Goal: Information Seeking & Learning: Check status

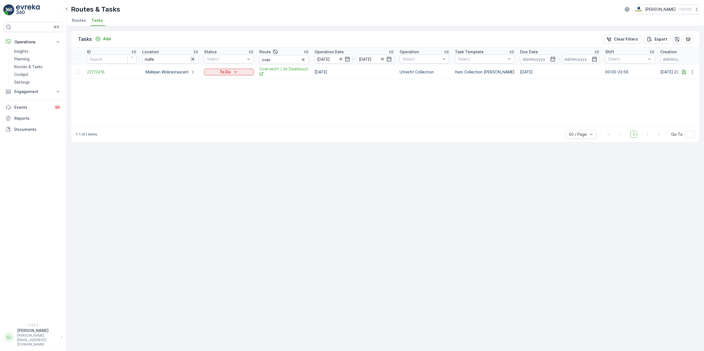
click at [192, 60] on icon "button" at bounding box center [193, 59] width 6 height 6
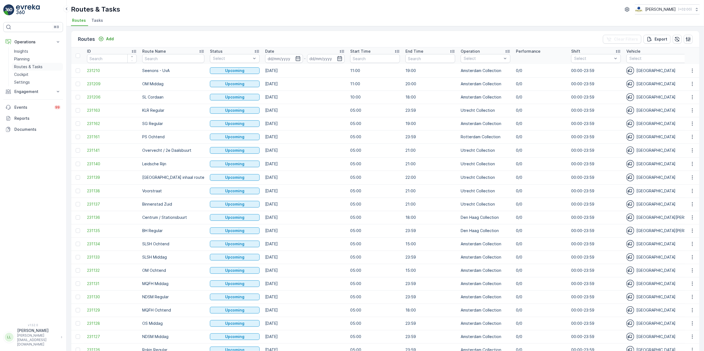
click at [22, 67] on p "Routes & Tasks" at bounding box center [28, 67] width 28 height 6
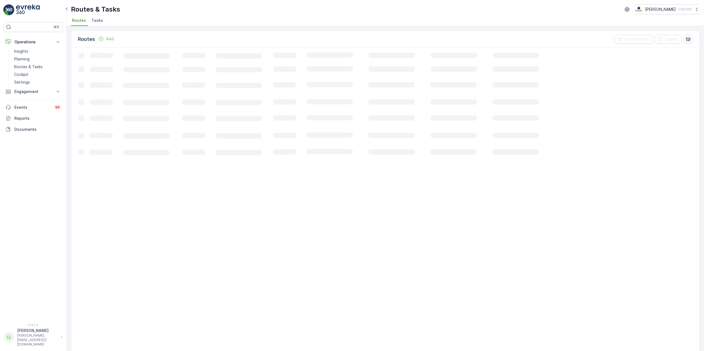
click at [91, 20] on span "Tasks" at bounding box center [97, 21] width 12 height 6
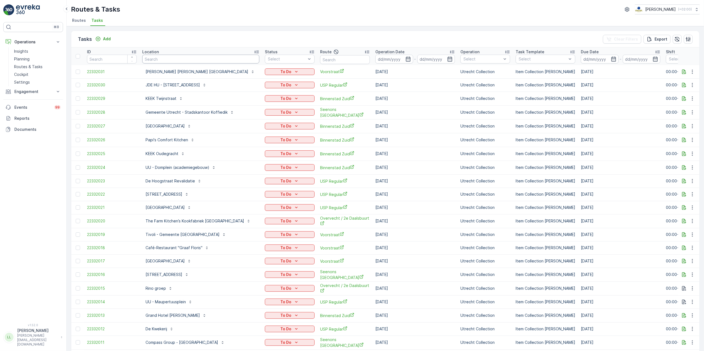
click at [175, 57] on input "text" at bounding box center [200, 59] width 117 height 9
type input "voor"
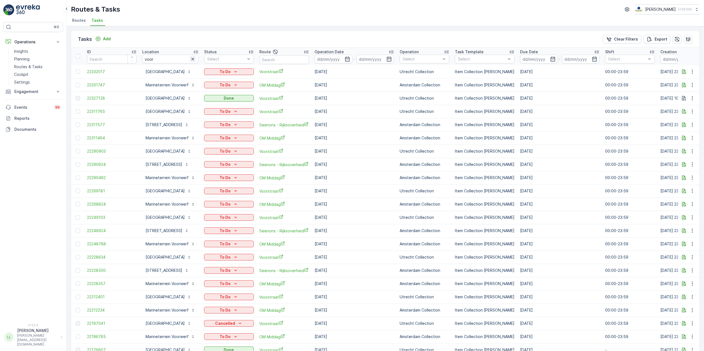
click at [194, 60] on icon "button" at bounding box center [192, 59] width 3 height 3
click at [288, 57] on input "text" at bounding box center [284, 59] width 50 height 9
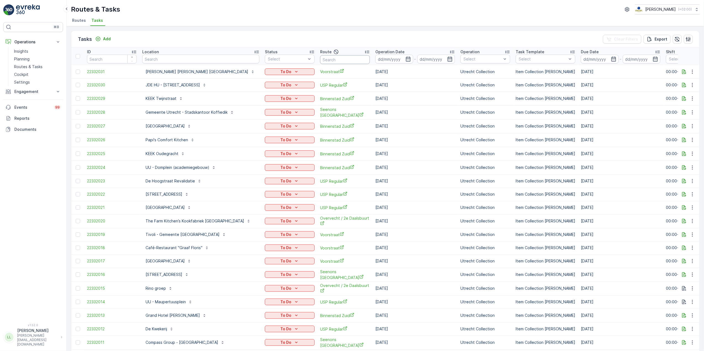
click at [328, 57] on input "text" at bounding box center [345, 59] width 50 height 9
type input "voor"
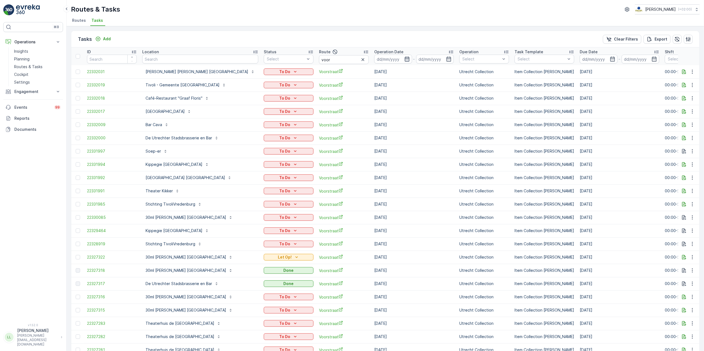
click at [405, 59] on icon "button" at bounding box center [408, 59] width 6 height 6
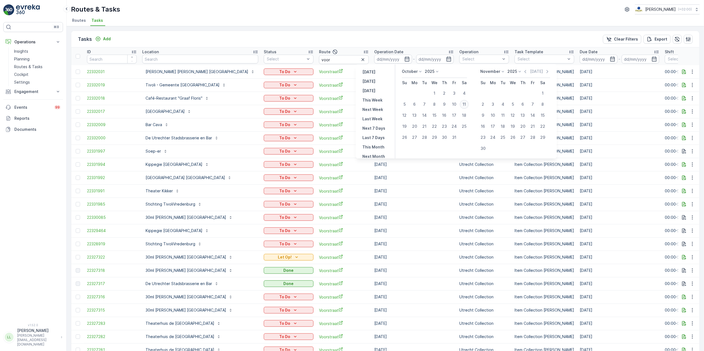
click at [464, 104] on div "11" at bounding box center [464, 104] width 9 height 9
type input "[DATE]"
click at [464, 103] on div "11" at bounding box center [464, 104] width 9 height 9
type input "[DATE]"
click at [464, 103] on div "11" at bounding box center [464, 104] width 9 height 9
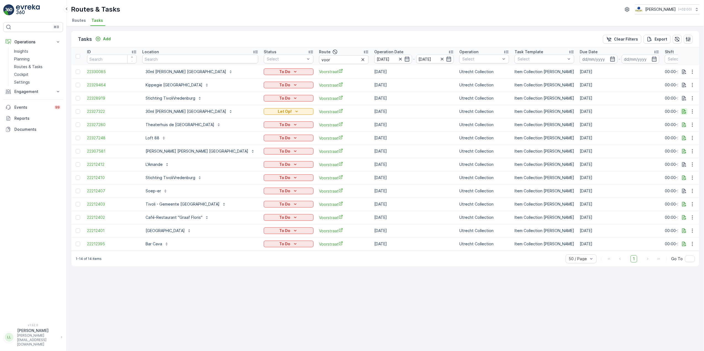
click at [683, 109] on icon "button" at bounding box center [685, 112] width 6 height 6
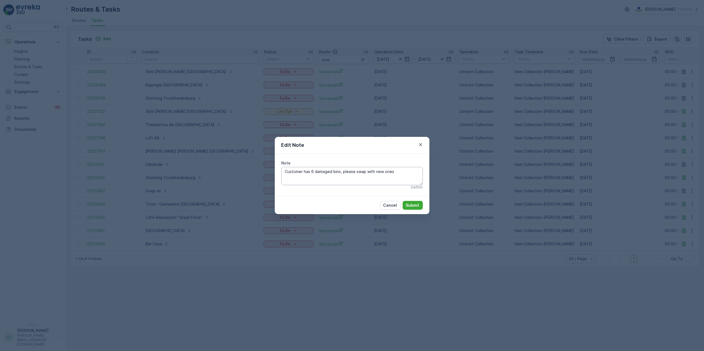
click at [332, 173] on textarea "Customer has 6 damaged bins, please swap with new ones" at bounding box center [352, 176] width 141 height 18
type textarea "Customer has 6 damaged 23L bins, please swap with new ones"
click at [413, 202] on button "Submit" at bounding box center [413, 205] width 20 height 9
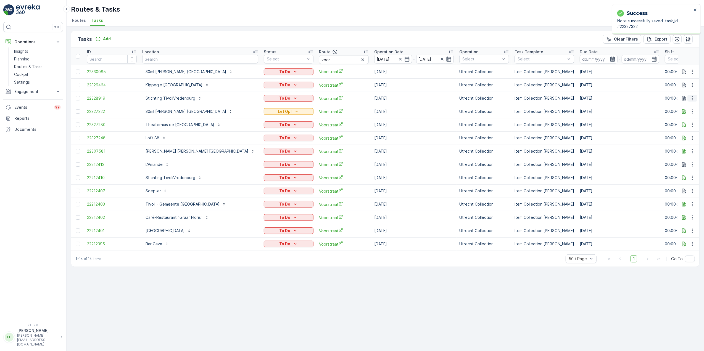
click at [694, 98] on icon "button" at bounding box center [693, 99] width 6 height 6
click at [690, 116] on div "History" at bounding box center [684, 115] width 42 height 8
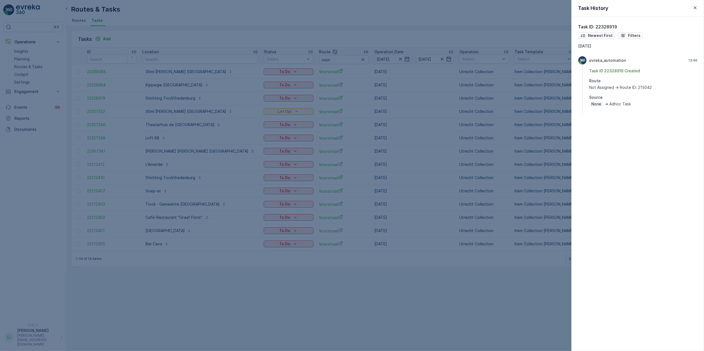
click at [518, 127] on div at bounding box center [352, 175] width 704 height 351
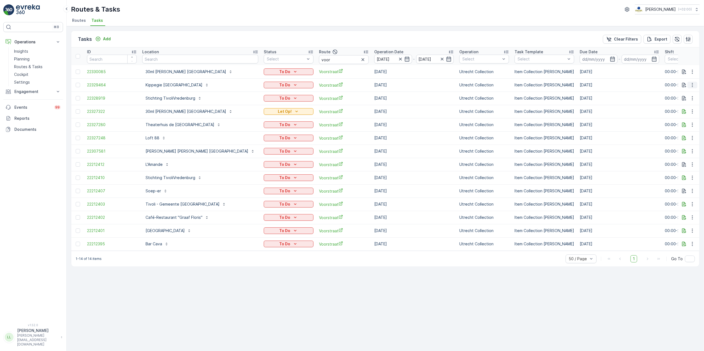
click at [694, 84] on icon "button" at bounding box center [693, 85] width 6 height 6
click at [479, 32] on div "Tasks Add Clear Filters Export" at bounding box center [385, 39] width 628 height 17
click at [693, 228] on button "button" at bounding box center [693, 231] width 10 height 7
drag, startPoint x: 624, startPoint y: 295, endPoint x: 628, endPoint y: 293, distance: 4.7
click at [625, 295] on div "Tasks Add Clear Filters Export ID Location Status Select Route voor Operation D…" at bounding box center [386, 188] width 638 height 325
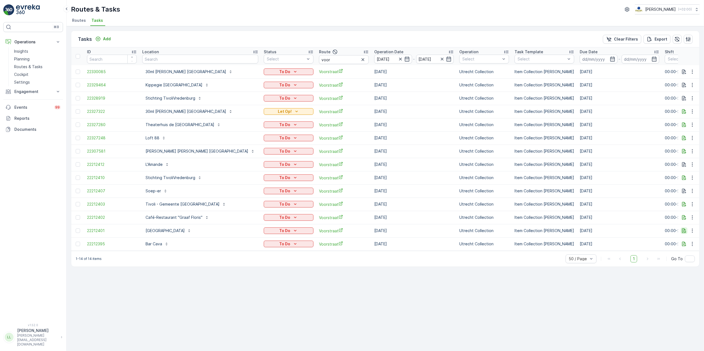
click at [685, 232] on icon "button" at bounding box center [685, 231] width 6 height 6
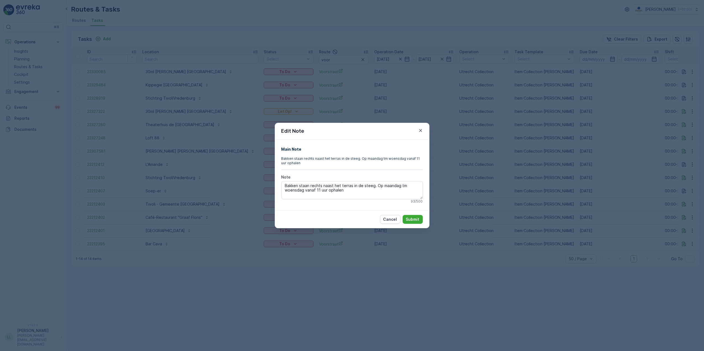
click at [666, 279] on div "Edit Note Main Note Bakken staan rechts naast het terras in de steeg. Op maanda…" at bounding box center [352, 175] width 704 height 351
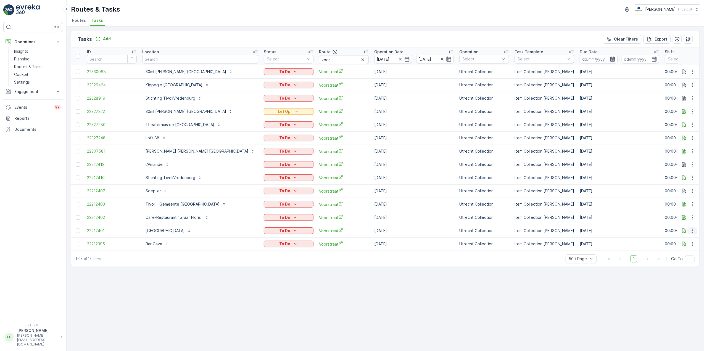
click at [694, 228] on button "button" at bounding box center [693, 231] width 10 height 7
click at [687, 248] on div "History" at bounding box center [684, 247] width 42 height 8
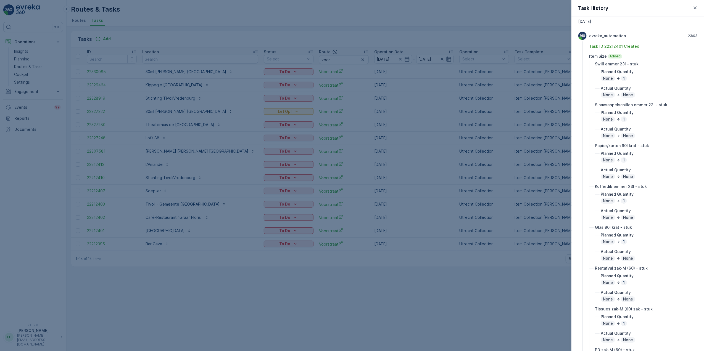
scroll to position [37, 0]
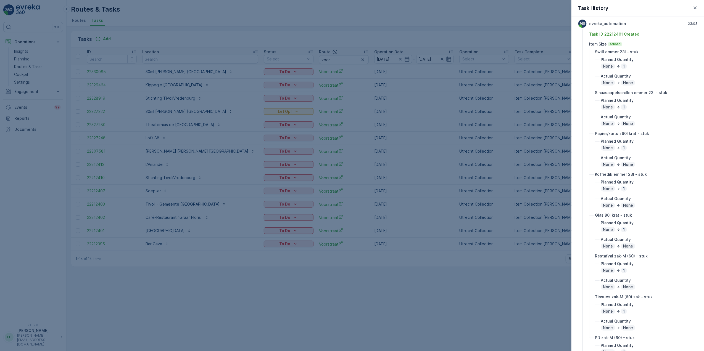
click at [532, 292] on div at bounding box center [352, 175] width 704 height 351
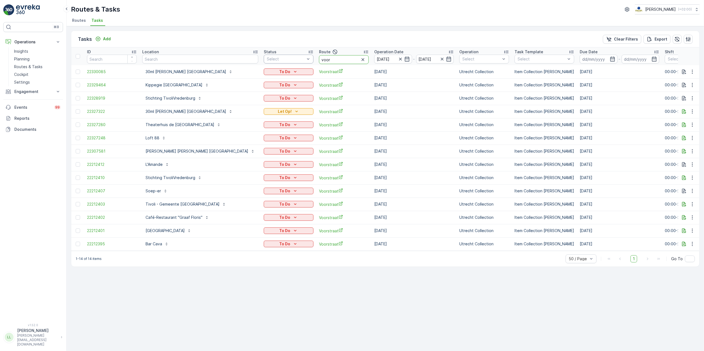
drag, startPoint x: 290, startPoint y: 61, endPoint x: 261, endPoint y: 62, distance: 29.3
click at [261, 62] on tr "ID Location Status Select Route voor Operation Date 11.10.2025 - 11.10.2025 Ope…" at bounding box center [530, 57] width 919 height 18
type input "over"
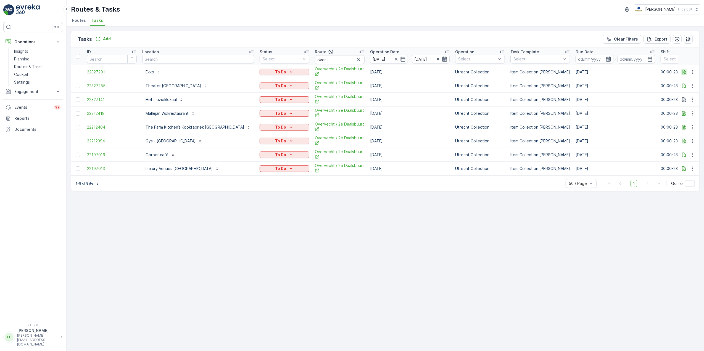
click at [685, 71] on icon "button" at bounding box center [684, 72] width 4 height 5
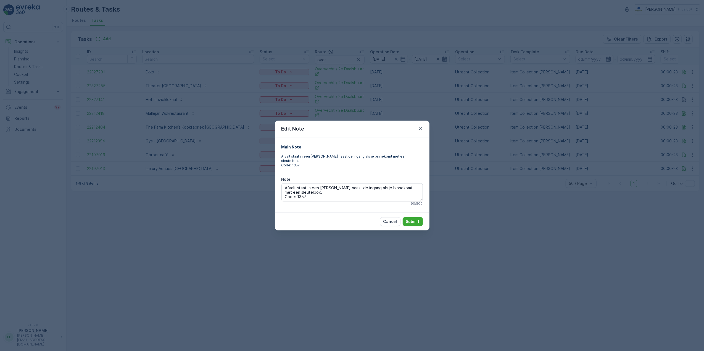
click at [669, 88] on div "Edit Note Main Note Afvalt staat in een kamer naast de ingang als je binnekomt …" at bounding box center [352, 175] width 704 height 351
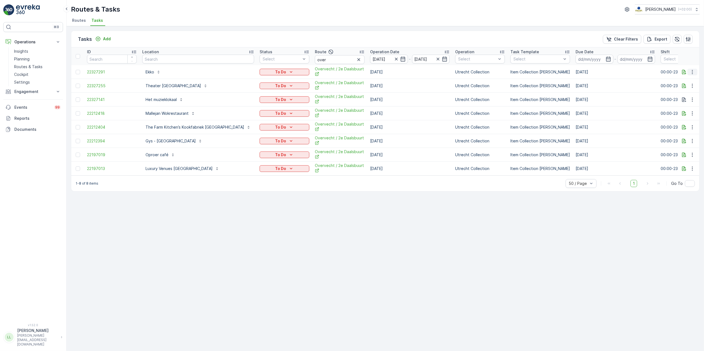
click at [691, 71] on icon "button" at bounding box center [693, 72] width 6 height 6
click at [680, 87] on div "History" at bounding box center [684, 88] width 42 height 8
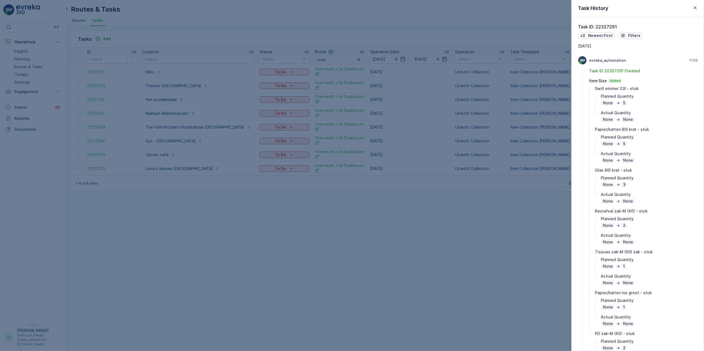
click at [495, 134] on div at bounding box center [352, 175] width 704 height 351
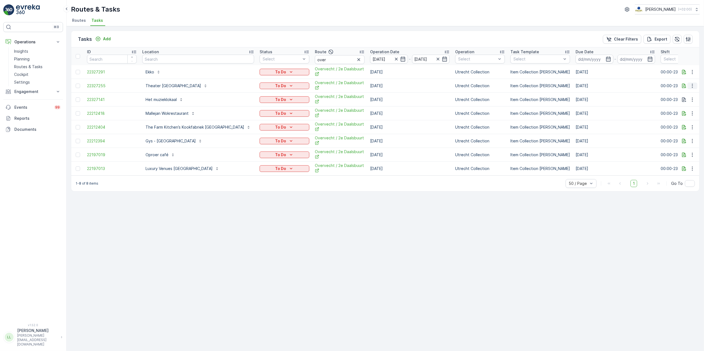
click at [693, 88] on icon "button" at bounding box center [693, 86] width 6 height 6
click at [692, 89] on icon "button" at bounding box center [693, 86] width 6 height 6
click at [682, 108] on span "Change Route" at bounding box center [678, 110] width 27 height 6
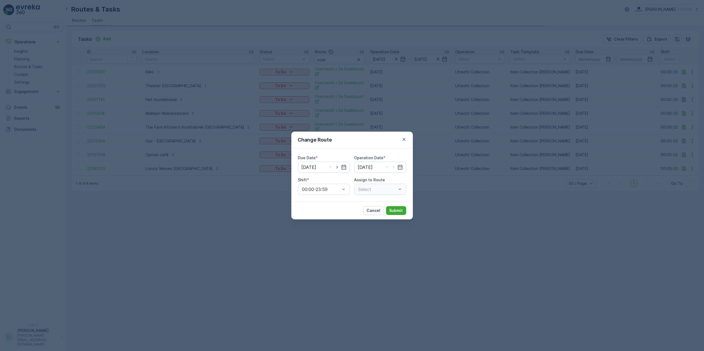
type input "[DATE]"
click at [586, 127] on div "Change Route Due Date * 11.10.2025 Operation Date * 11.10.2025 Shift * 00:00-23…" at bounding box center [352, 175] width 704 height 351
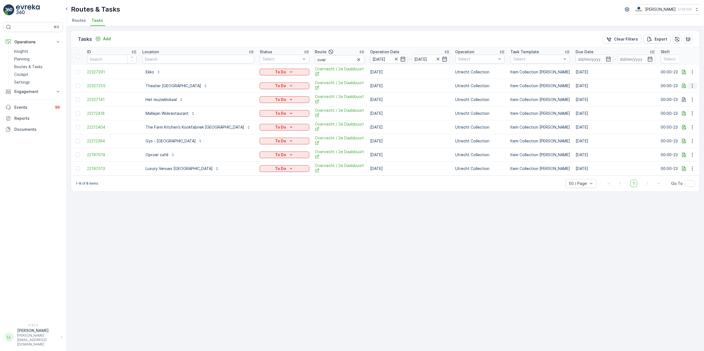
click at [692, 86] on icon "button" at bounding box center [692, 86] width 1 height 4
click at [684, 102] on div "History" at bounding box center [684, 102] width 42 height 8
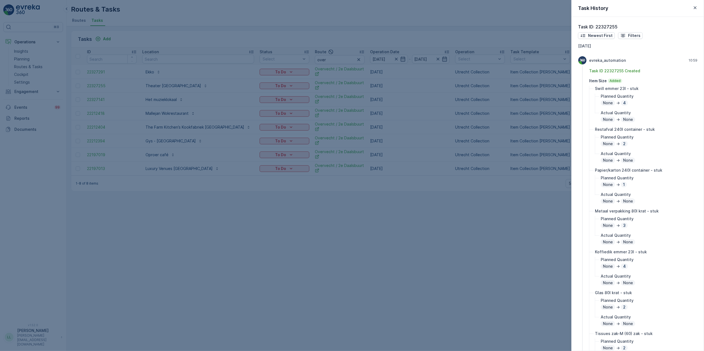
drag, startPoint x: 369, startPoint y: 217, endPoint x: 423, endPoint y: 197, distance: 58.2
click at [369, 217] on div at bounding box center [352, 175] width 704 height 351
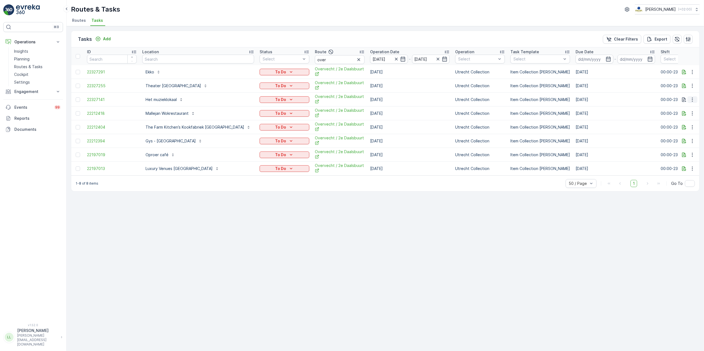
click at [693, 101] on icon "button" at bounding box center [693, 100] width 6 height 6
click at [680, 114] on div "History" at bounding box center [684, 116] width 42 height 8
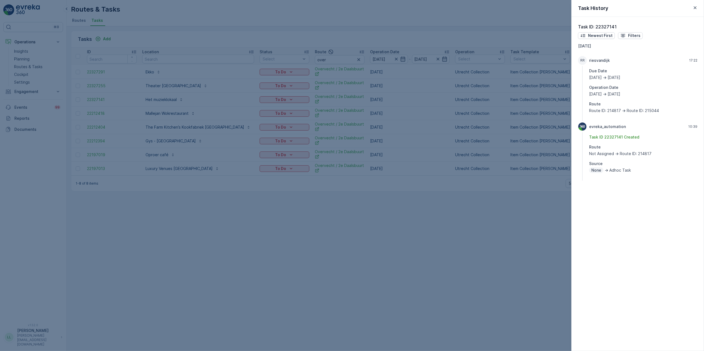
click at [543, 231] on div at bounding box center [352, 175] width 704 height 351
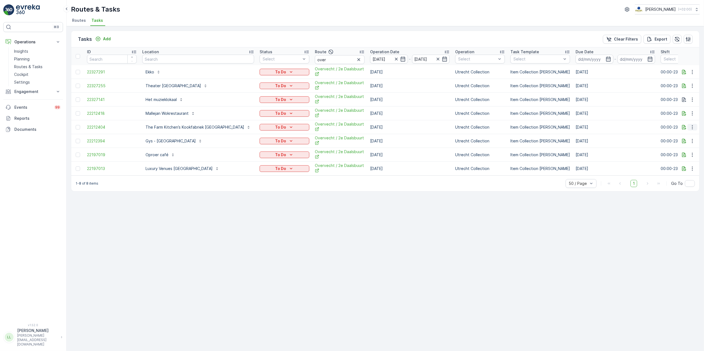
click at [692, 127] on icon "button" at bounding box center [693, 128] width 6 height 6
click at [685, 143] on div "History" at bounding box center [684, 144] width 42 height 8
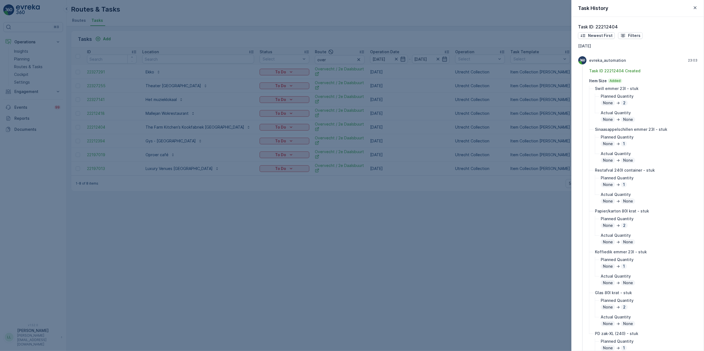
click at [535, 225] on div at bounding box center [352, 175] width 704 height 351
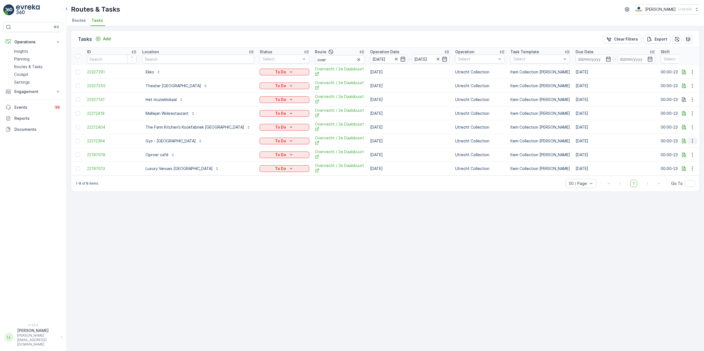
click at [693, 143] on icon "button" at bounding box center [692, 141] width 1 height 4
click at [678, 166] on span "Change Route" at bounding box center [678, 166] width 27 height 6
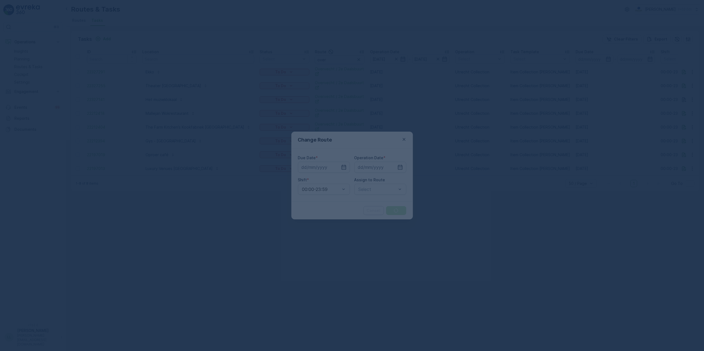
type input "[DATE]"
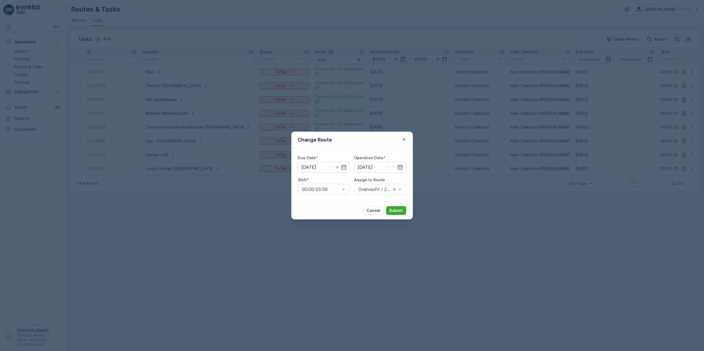
click at [691, 142] on div "Change Route Due Date * 11.10.2025 Operation Date * 11.10.2025 Shift * 00:00-23…" at bounding box center [352, 175] width 704 height 351
click at [403, 140] on icon "button" at bounding box center [404, 140] width 6 height 6
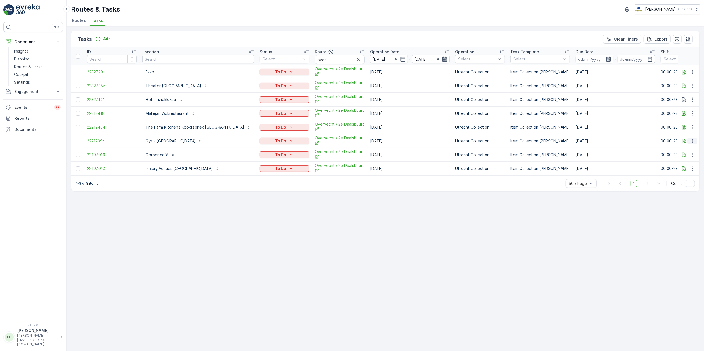
click at [691, 142] on icon "button" at bounding box center [693, 141] width 6 height 6
click at [671, 157] on span "History" at bounding box center [671, 159] width 13 height 6
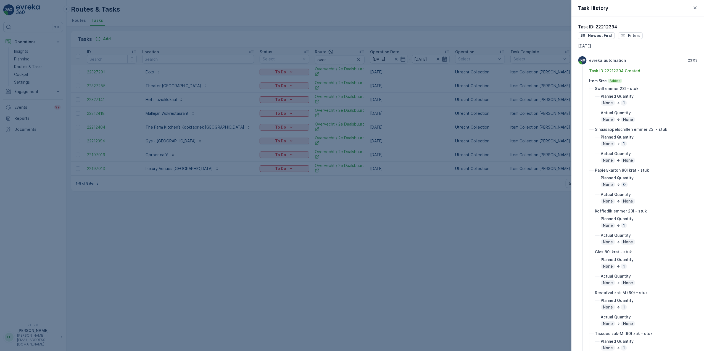
click at [521, 197] on div at bounding box center [352, 175] width 704 height 351
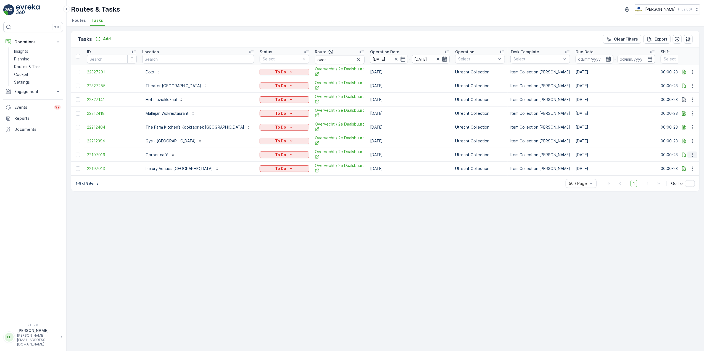
click at [691, 156] on icon "button" at bounding box center [693, 155] width 6 height 6
click at [675, 174] on span "History" at bounding box center [671, 172] width 13 height 6
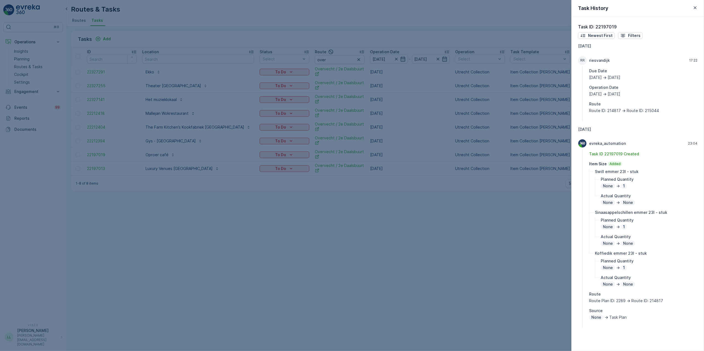
click at [495, 233] on div at bounding box center [352, 175] width 704 height 351
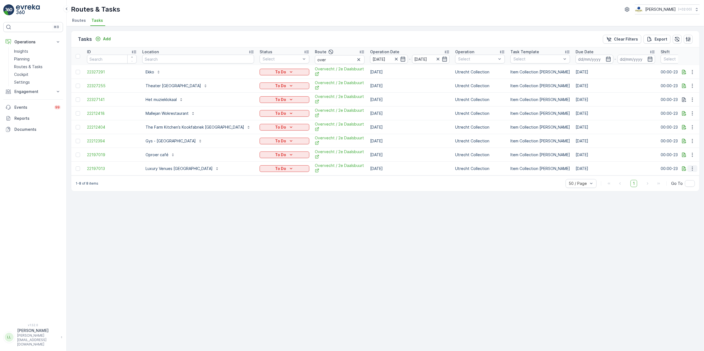
click at [692, 172] on icon "button" at bounding box center [693, 169] width 6 height 6
click at [681, 184] on div "History" at bounding box center [684, 186] width 42 height 8
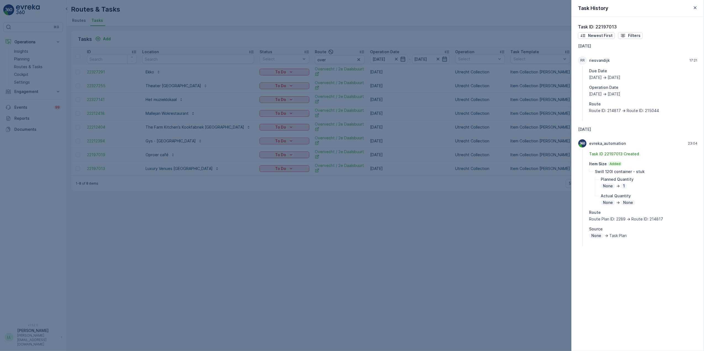
click at [522, 210] on div at bounding box center [352, 175] width 704 height 351
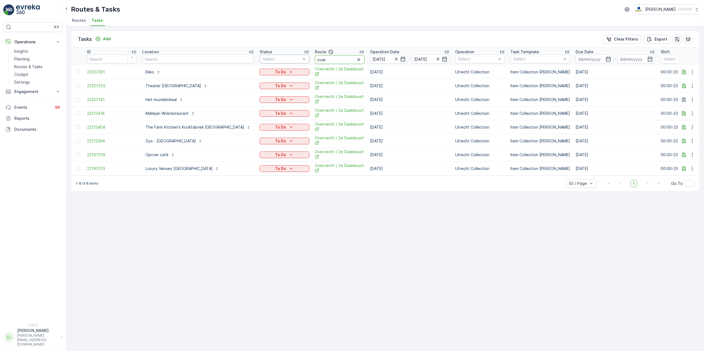
drag, startPoint x: 303, startPoint y: 58, endPoint x: 278, endPoint y: 62, distance: 25.2
click at [278, 62] on tr "ID Location Status Select Route over Operation Date 11.10.2025 - 11.10.2025 Ope…" at bounding box center [528, 57] width 915 height 18
type input "voor"
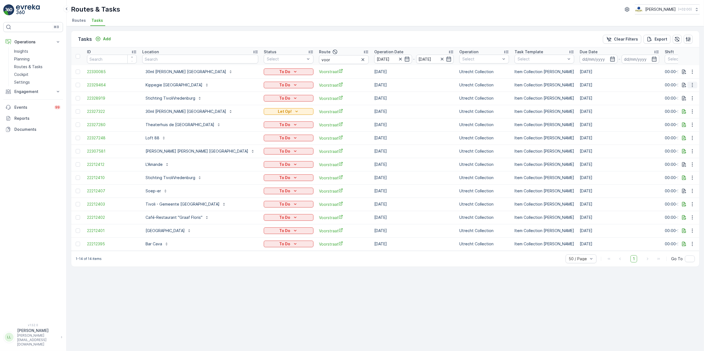
click at [691, 85] on icon "button" at bounding box center [693, 85] width 6 height 6
click at [674, 100] on span "History" at bounding box center [671, 102] width 13 height 6
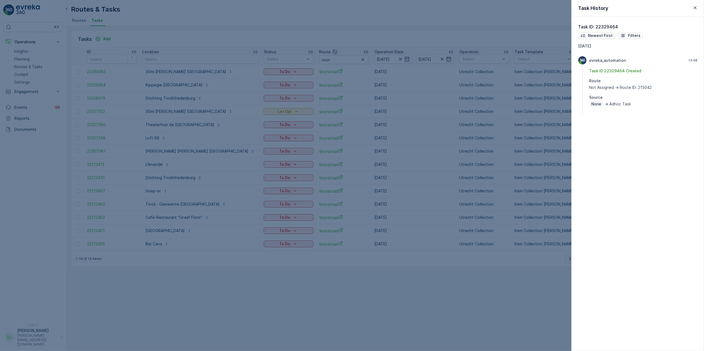
click at [461, 309] on div at bounding box center [352, 175] width 704 height 351
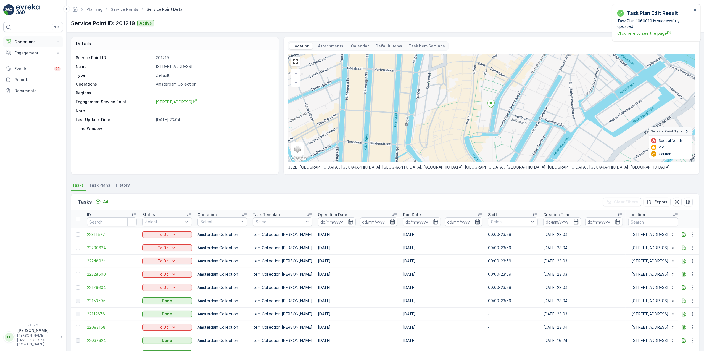
click at [35, 41] on p "Operations" at bounding box center [33, 42] width 38 height 6
click at [33, 62] on link "Planning" at bounding box center [37, 59] width 51 height 8
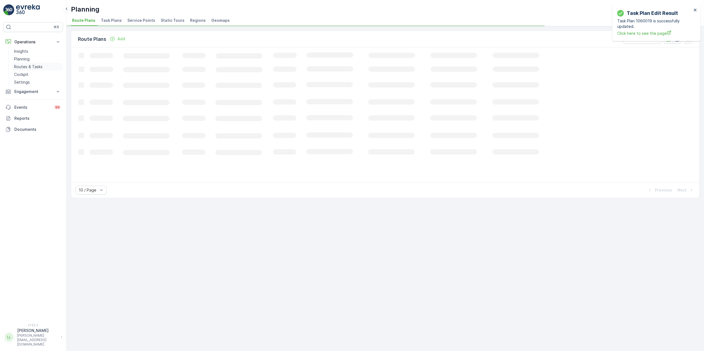
click at [32, 64] on p "Routes & Tasks" at bounding box center [28, 67] width 28 height 6
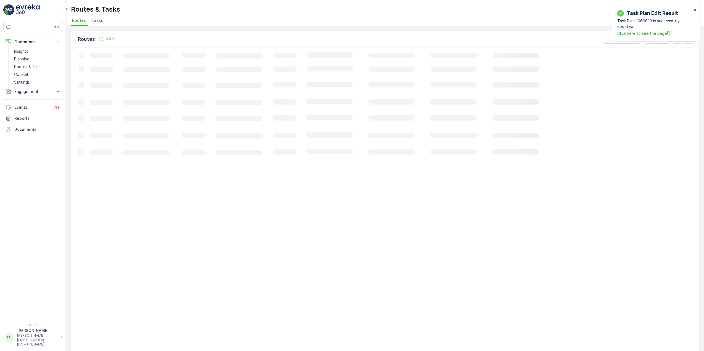
click at [94, 18] on span "Tasks" at bounding box center [97, 21] width 12 height 6
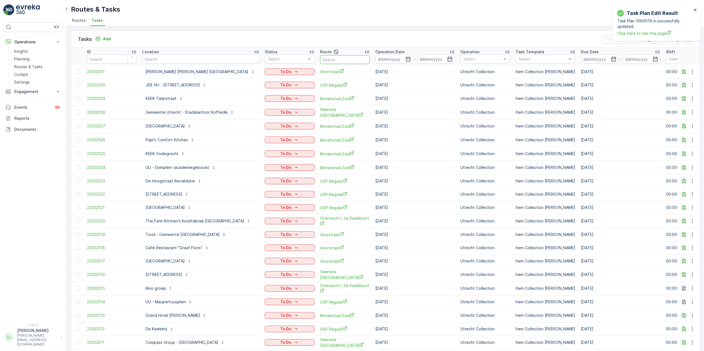
click at [330, 59] on input "text" at bounding box center [345, 59] width 50 height 9
type input "nes"
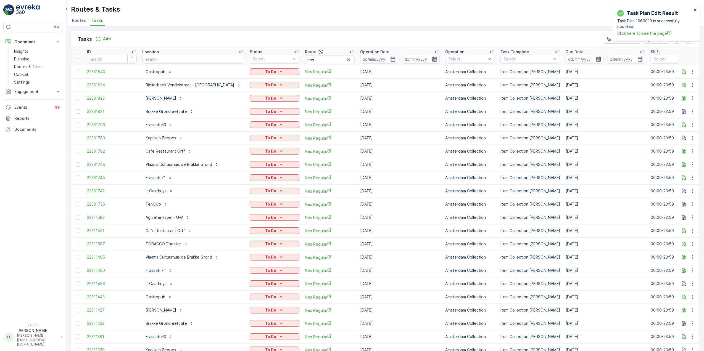
click at [390, 59] on icon "button" at bounding box center [393, 59] width 6 height 6
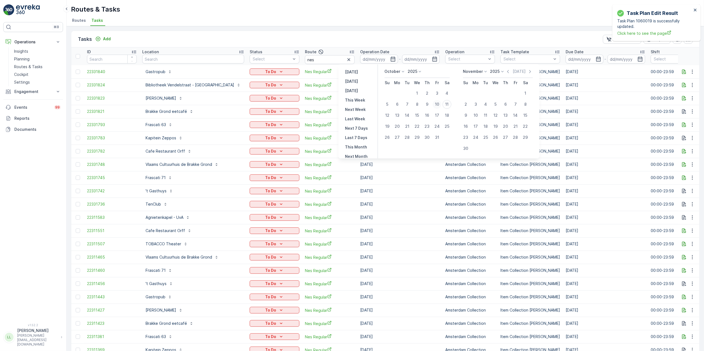
click at [437, 104] on div "10" at bounding box center [437, 104] width 9 height 9
type input "10.10.2025"
click at [437, 104] on div "10" at bounding box center [437, 104] width 9 height 9
type input "10.10.2025"
click at [437, 104] on div "10" at bounding box center [437, 104] width 9 height 9
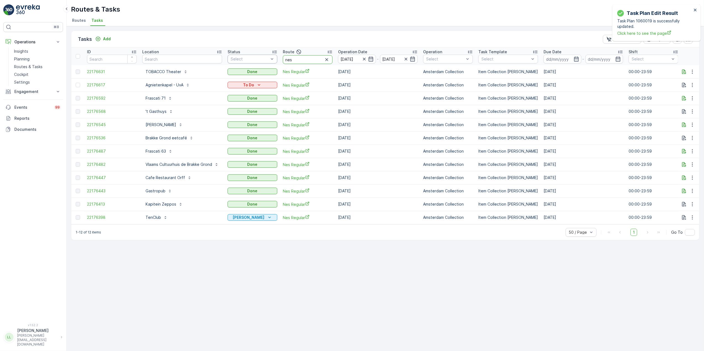
drag, startPoint x: 301, startPoint y: 60, endPoint x: 266, endPoint y: 62, distance: 34.3
click at [267, 61] on tr "ID Location Status Select Route nes Operation Date 10.10.2025 - 10.10.2025 Oper…" at bounding box center [512, 57] width 882 height 18
click at [206, 57] on input "text" at bounding box center [182, 59] width 80 height 9
type input "op"
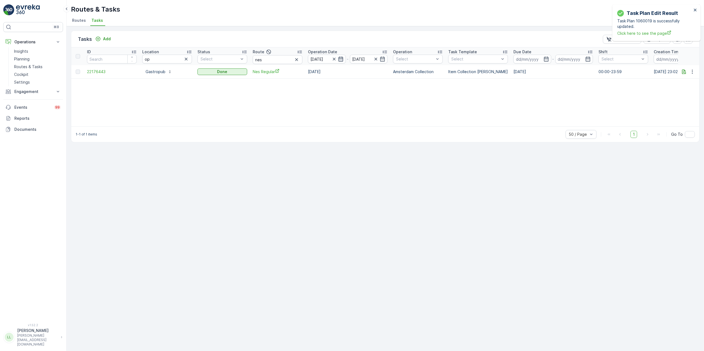
click at [341, 60] on icon "button" at bounding box center [341, 59] width 6 height 6
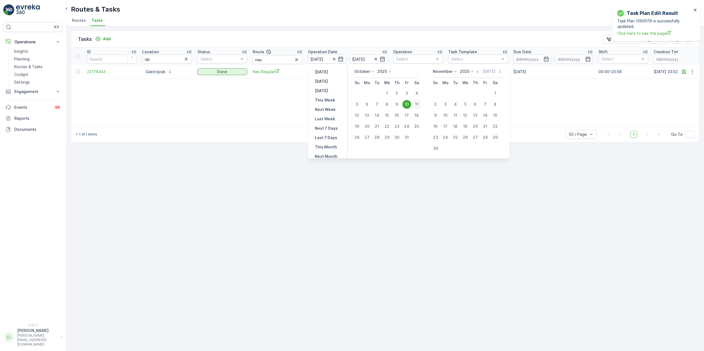
click at [415, 104] on div "11" at bounding box center [417, 104] width 9 height 9
type input "[DATE]"
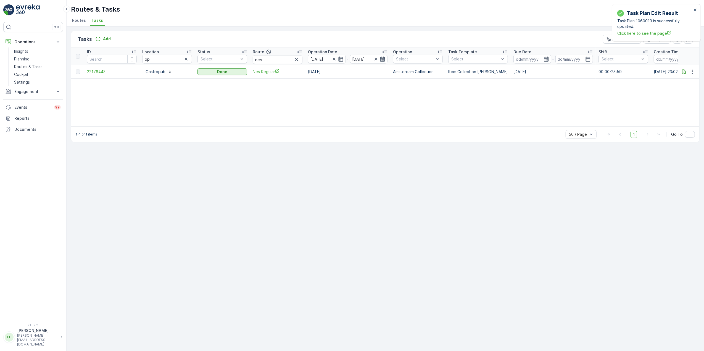
click at [415, 104] on div "ID Location op Status Select Route nes Operation Date 10.10.2025 - 11.10.2025 O…" at bounding box center [385, 87] width 628 height 79
click at [334, 60] on icon "button" at bounding box center [335, 59] width 6 height 6
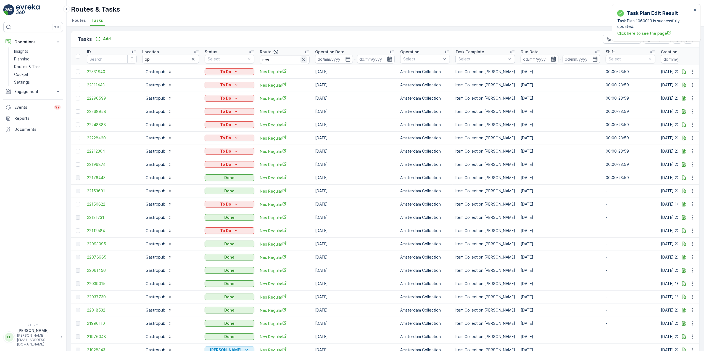
click at [303, 60] on icon "button" at bounding box center [304, 59] width 3 height 3
click at [350, 60] on icon "button" at bounding box center [348, 59] width 6 height 6
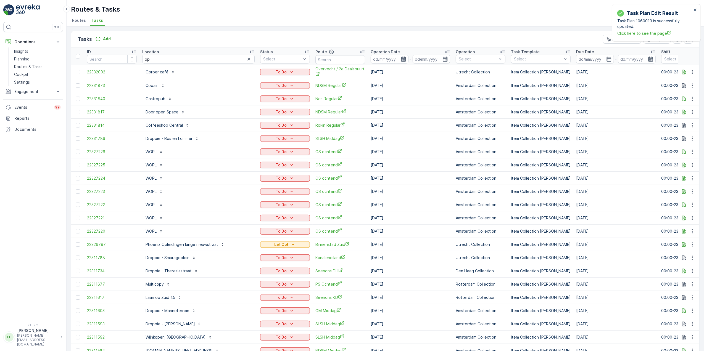
click at [401, 58] on icon "button" at bounding box center [404, 59] width 6 height 6
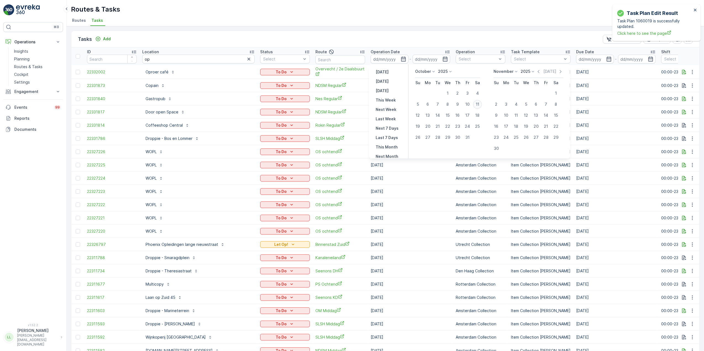
click at [479, 103] on div "11" at bounding box center [477, 104] width 9 height 9
type input "[DATE]"
click at [479, 103] on div "11" at bounding box center [477, 104] width 9 height 9
type input "[DATE]"
click at [479, 103] on div "11" at bounding box center [477, 104] width 9 height 9
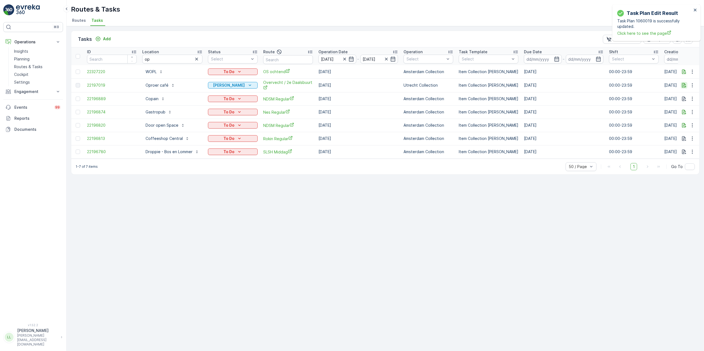
click at [682, 86] on icon "button" at bounding box center [685, 86] width 6 height 6
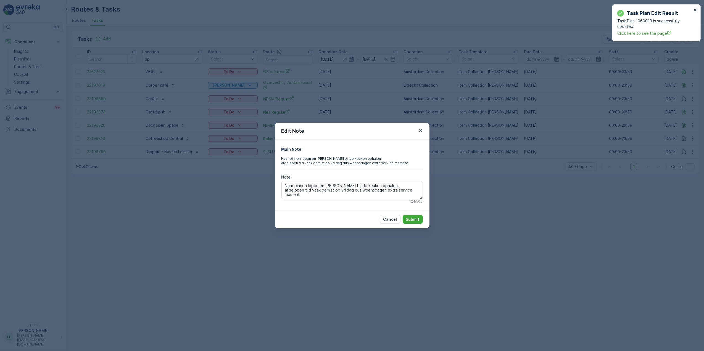
drag, startPoint x: 420, startPoint y: 133, endPoint x: 420, endPoint y: 140, distance: 7.2
click at [420, 133] on icon "button" at bounding box center [421, 131] width 6 height 6
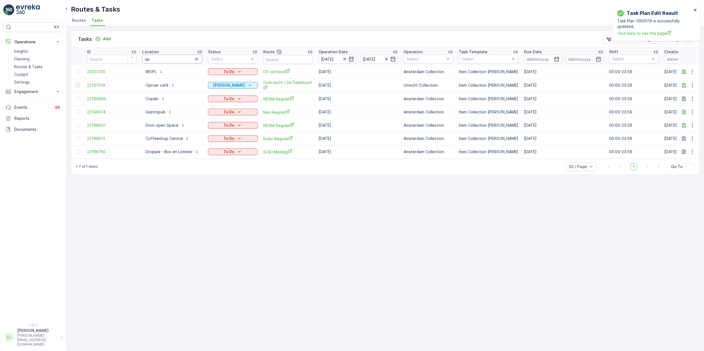
drag, startPoint x: 178, startPoint y: 60, endPoint x: 182, endPoint y: 59, distance: 4.3
click at [178, 60] on input "op" at bounding box center [172, 59] width 60 height 9
click at [195, 61] on icon "button" at bounding box center [197, 59] width 6 height 6
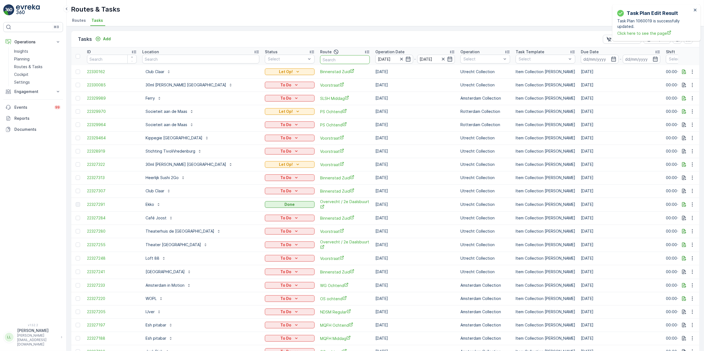
click at [320, 57] on input "text" at bounding box center [345, 59] width 50 height 9
type input "nes"
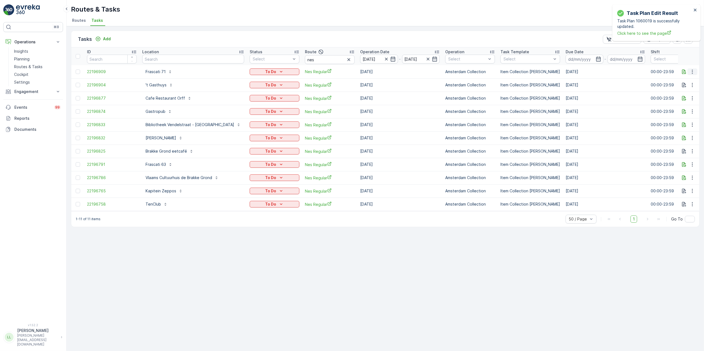
click at [694, 73] on icon "button" at bounding box center [693, 72] width 6 height 6
click at [690, 86] on div "History" at bounding box center [684, 88] width 42 height 8
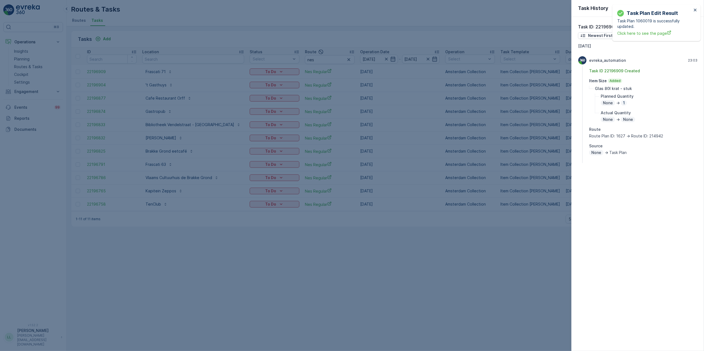
drag, startPoint x: 551, startPoint y: 125, endPoint x: 566, endPoint y: 125, distance: 14.9
click at [552, 125] on div at bounding box center [352, 175] width 704 height 351
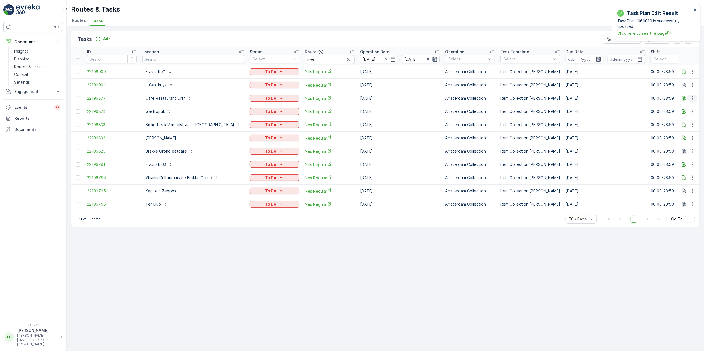
click at [694, 98] on icon "button" at bounding box center [693, 99] width 6 height 6
click at [687, 113] on div "History" at bounding box center [684, 115] width 42 height 8
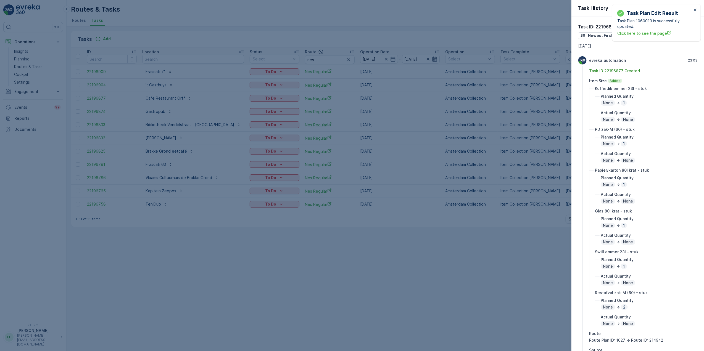
click at [535, 174] on div at bounding box center [352, 175] width 704 height 351
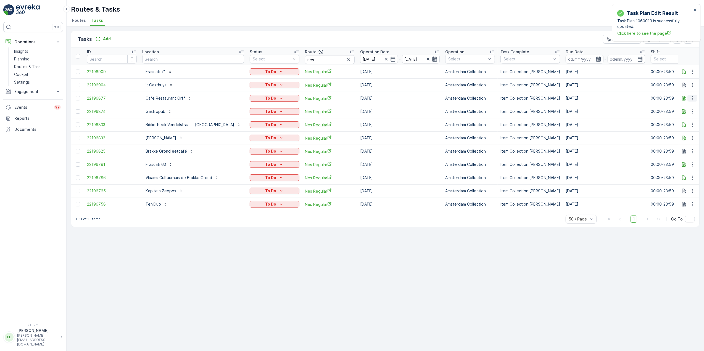
click at [694, 99] on icon "button" at bounding box center [693, 99] width 6 height 6
click at [675, 114] on span "History" at bounding box center [671, 115] width 13 height 6
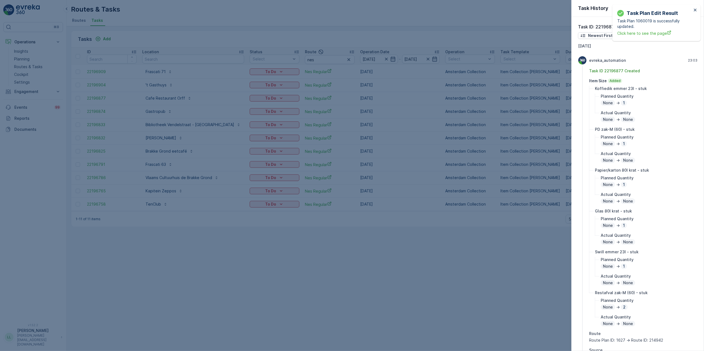
click at [538, 149] on div at bounding box center [352, 175] width 704 height 351
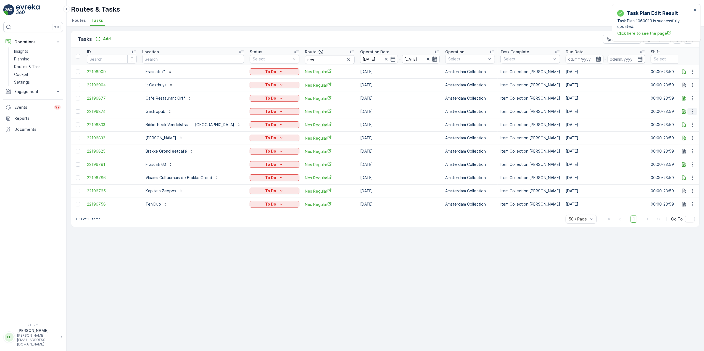
click at [691, 111] on icon "button" at bounding box center [693, 112] width 6 height 6
click at [675, 127] on span "History" at bounding box center [671, 128] width 13 height 6
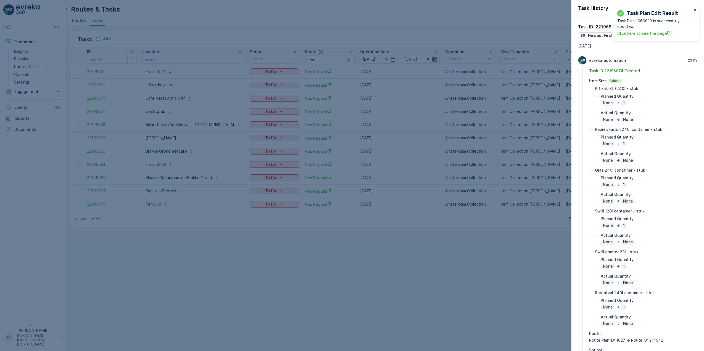
click at [501, 180] on div at bounding box center [352, 175] width 704 height 351
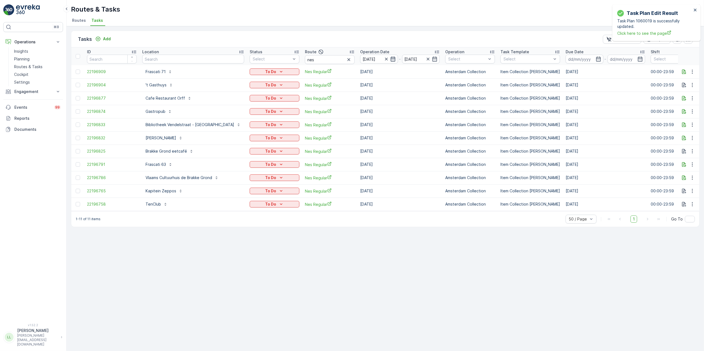
click at [390, 57] on icon "button" at bounding box center [393, 59] width 6 height 6
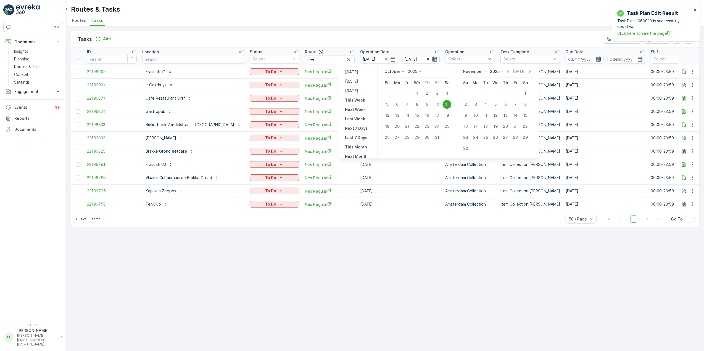
click at [376, 40] on div "Tasks Add Clear Filters Export" at bounding box center [385, 39] width 628 height 17
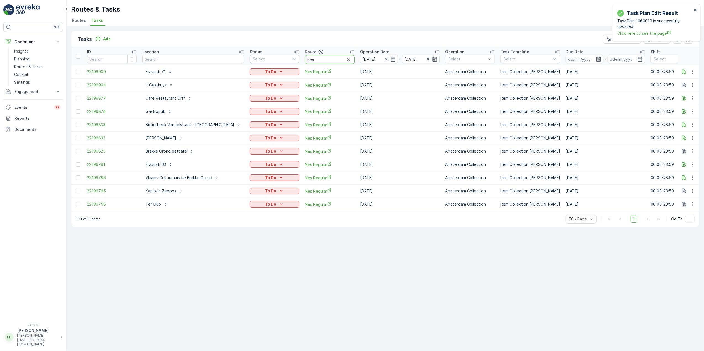
drag, startPoint x: 308, startPoint y: 58, endPoint x: 277, endPoint y: 60, distance: 30.2
click at [277, 60] on tr "ID Location Status Select Route nes Operation Date 11.10.2025 - 11.10.2025 Oper…" at bounding box center [523, 57] width 905 height 18
type input "wg"
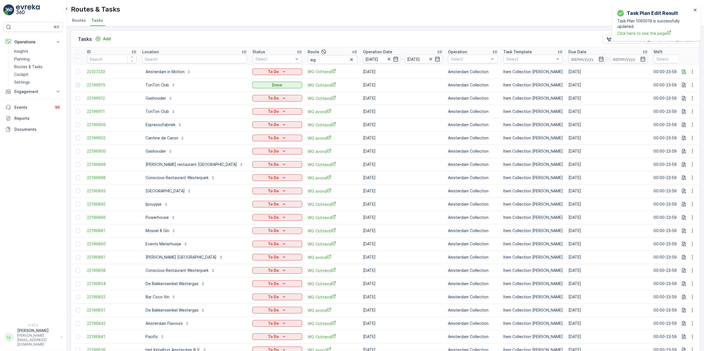
click at [313, 60] on input "wg" at bounding box center [333, 59] width 50 height 9
type input "wg oc"
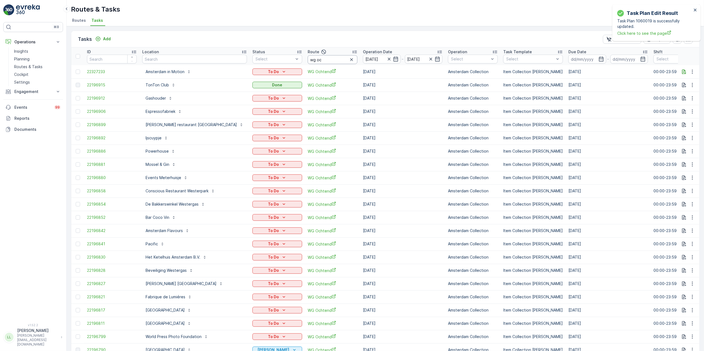
click at [308, 59] on input "wg oc" at bounding box center [333, 59] width 50 height 9
drag, startPoint x: 295, startPoint y: 59, endPoint x: 268, endPoint y: 56, distance: 26.7
click at [268, 56] on tr "ID Location Status Select Route wg oc Operation Date 11.10.2025 - 11.10.2025 Op…" at bounding box center [524, 57] width 907 height 18
type input "nes"
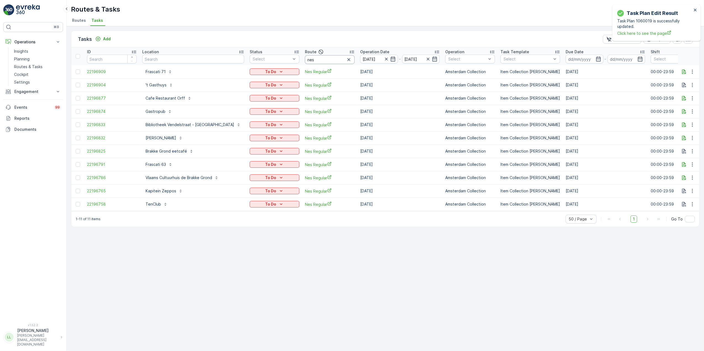
click at [305, 59] on input "nes" at bounding box center [330, 59] width 50 height 9
click at [695, 10] on icon "close" at bounding box center [695, 10] width 3 height 3
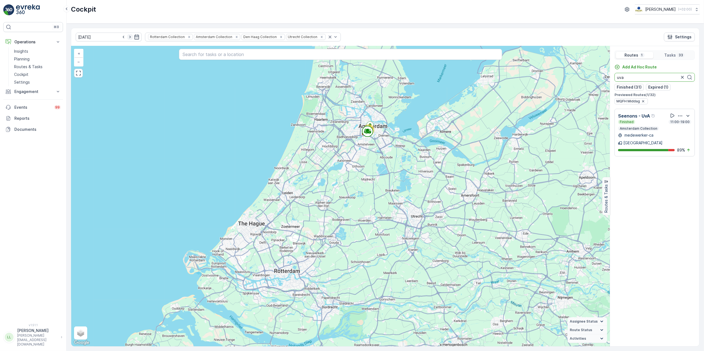
click at [127, 38] on icon "button" at bounding box center [130, 37] width 6 height 6
type input "[DATE]"
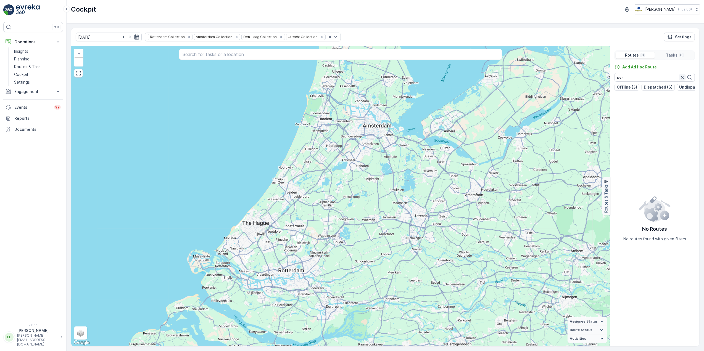
click at [681, 75] on icon "button" at bounding box center [683, 78] width 6 height 6
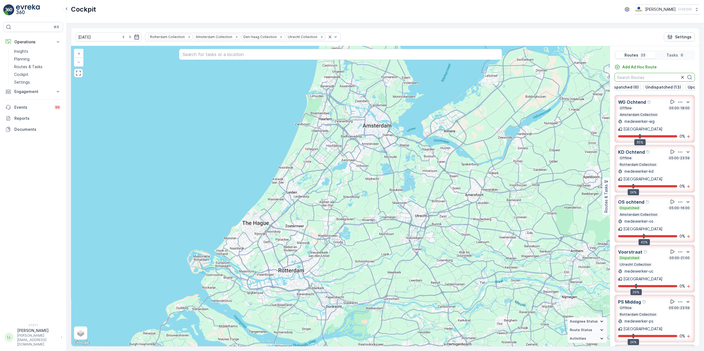
scroll to position [0, 52]
click at [652, 89] on p "Undispatched (13)" at bounding box center [645, 88] width 36 height 6
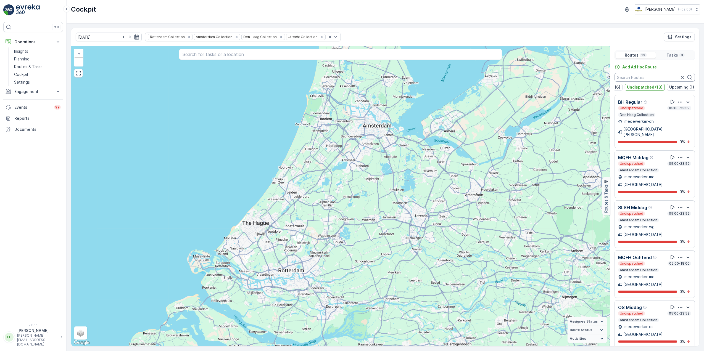
click at [635, 80] on input "text" at bounding box center [655, 77] width 80 height 9
click at [650, 89] on p "Undispatched (13)" at bounding box center [645, 88] width 36 height 6
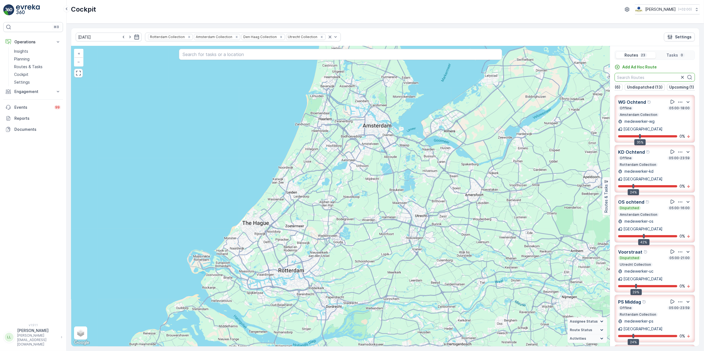
click at [645, 80] on input "text" at bounding box center [655, 77] width 80 height 9
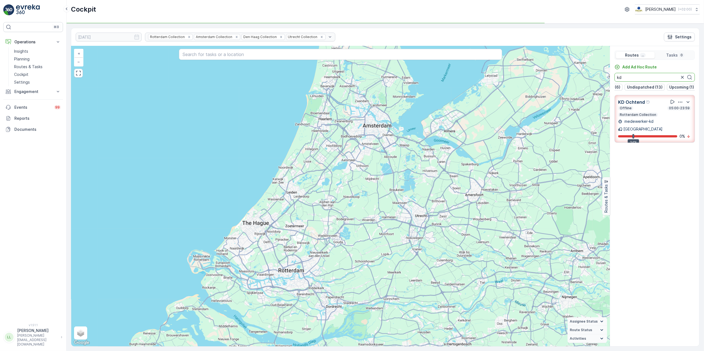
scroll to position [0, 51]
drag, startPoint x: 628, startPoint y: 79, endPoint x: 600, endPoint y: 80, distance: 27.9
click at [600, 80] on div "+ − Satellite Roadmap Terrain Hybrid Leaflet Keyboard shortcuts Map Data Map da…" at bounding box center [385, 196] width 628 height 301
type input "ps"
click at [680, 78] on icon "button" at bounding box center [683, 78] width 6 height 6
